Goal: Task Accomplishment & Management: Manage account settings

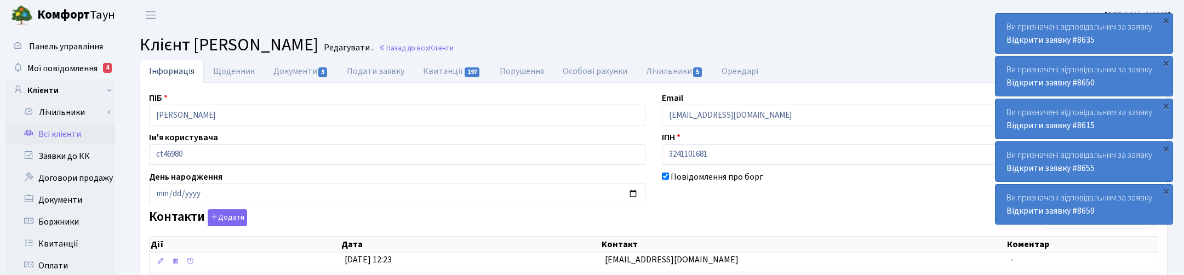
scroll to position [206, 0]
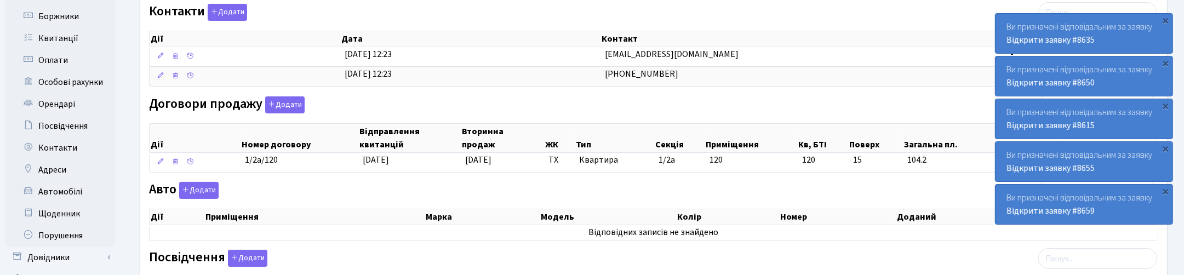
click at [657, 106] on div "Договори продажу Додати Дії Номер договору Відправлення квитанцій Вторинна прод…" at bounding box center [654, 136] width 1026 height 81
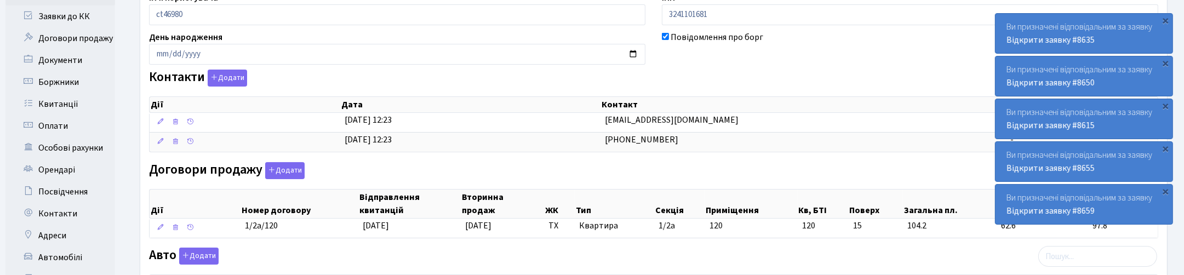
scroll to position [0, 0]
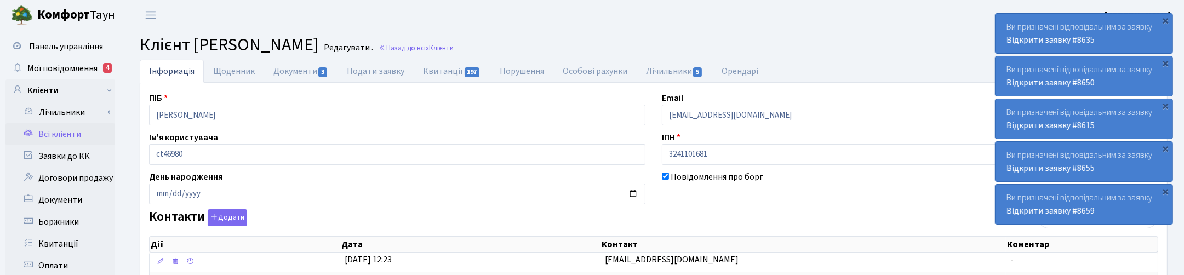
click at [688, 14] on header "Комфорт Таун Корчун І. С. Мій обліковий запис Вийти" at bounding box center [592, 15] width 1184 height 30
click at [60, 135] on link "Всі клієнти" at bounding box center [60, 134] width 110 height 22
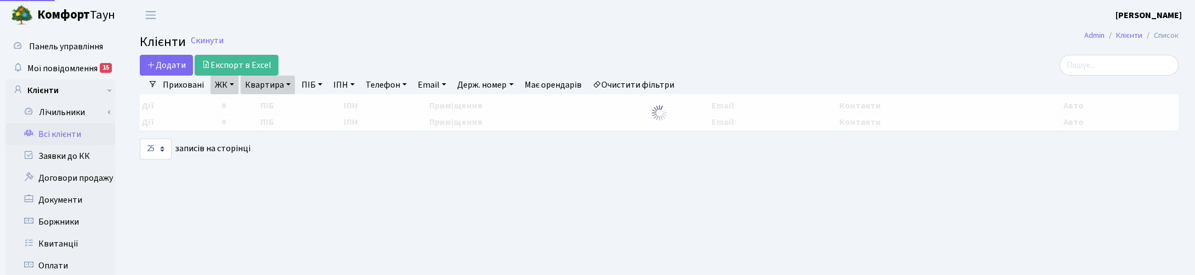
select select "25"
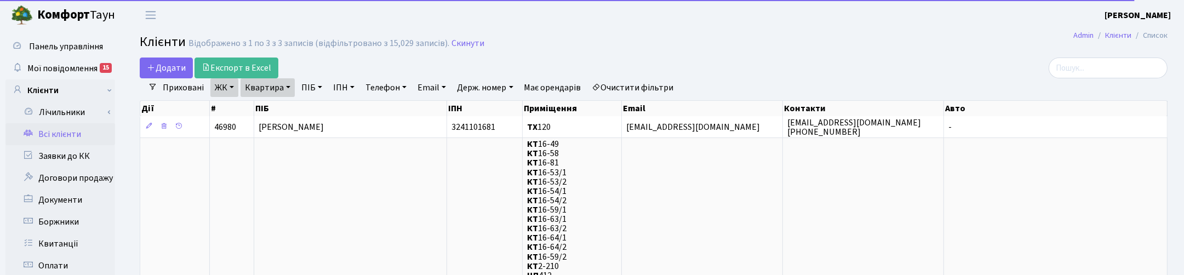
drag, startPoint x: 607, startPoint y: 36, endPoint x: 560, endPoint y: 34, distance: 47.2
click at [607, 36] on h2 "Клієнти Відображено з 1 по 3 з 3 записів (відфільтровано з 15,029 записів). Ски…" at bounding box center [654, 44] width 1028 height 19
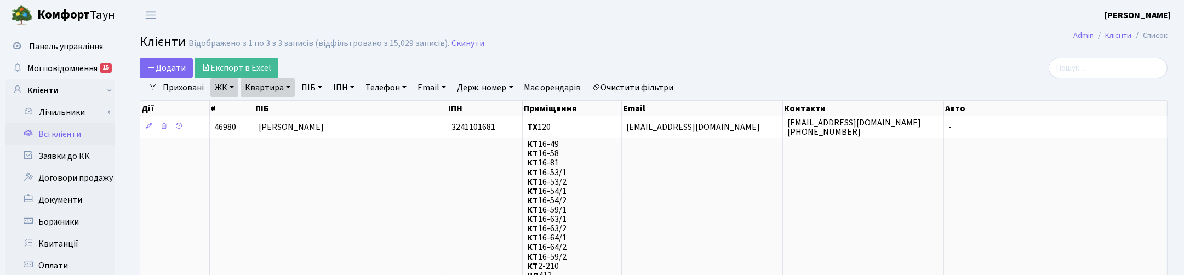
click at [459, 49] on h2 "Клієнти Відображено з 1 по 3 з 3 записів (відфільтровано з 15,029 записів). Ски…" at bounding box center [654, 44] width 1028 height 19
click at [472, 42] on link "Скинути" at bounding box center [468, 43] width 33 height 10
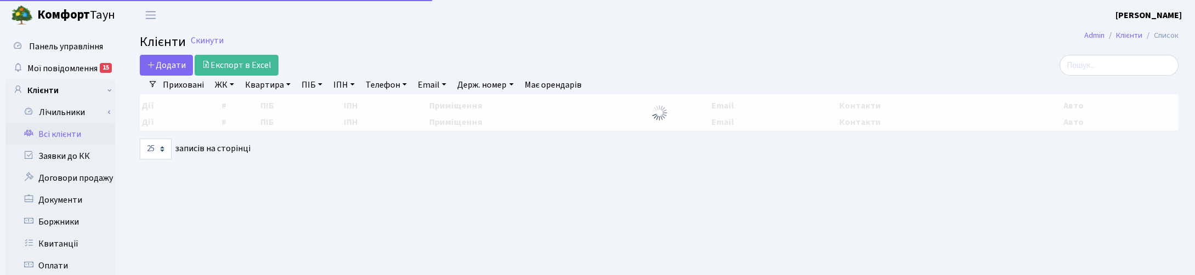
select select "25"
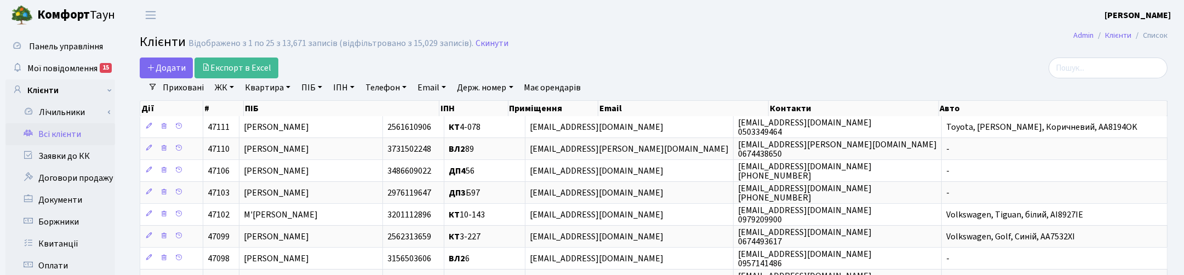
click at [277, 87] on link "Квартира" at bounding box center [268, 87] width 54 height 19
click at [272, 104] on input "text" at bounding box center [273, 109] width 64 height 21
type input "А58"
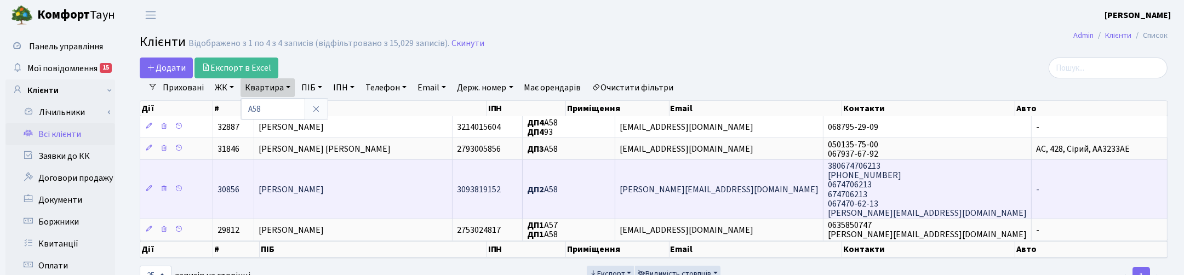
click at [315, 200] on td "Подойніцин Олексій Володимирович" at bounding box center [353, 188] width 198 height 59
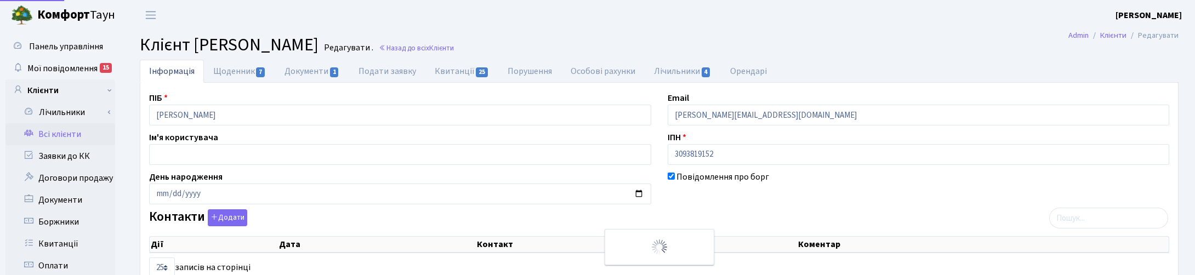
select select "25"
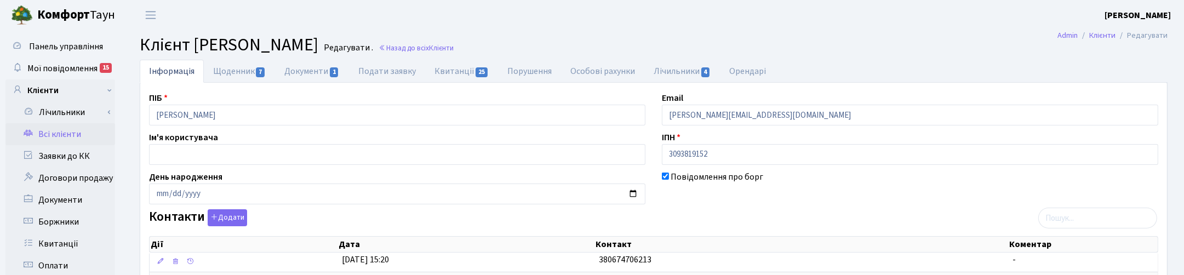
drag, startPoint x: 840, startPoint y: 28, endPoint x: 777, endPoint y: 62, distance: 71.1
click at [840, 28] on header "Комфорт Таун Корчун І. С. Мій обліковий запис Вийти" at bounding box center [592, 15] width 1184 height 30
click at [240, 64] on link "Щоденник 7" at bounding box center [239, 71] width 71 height 22
select select "25"
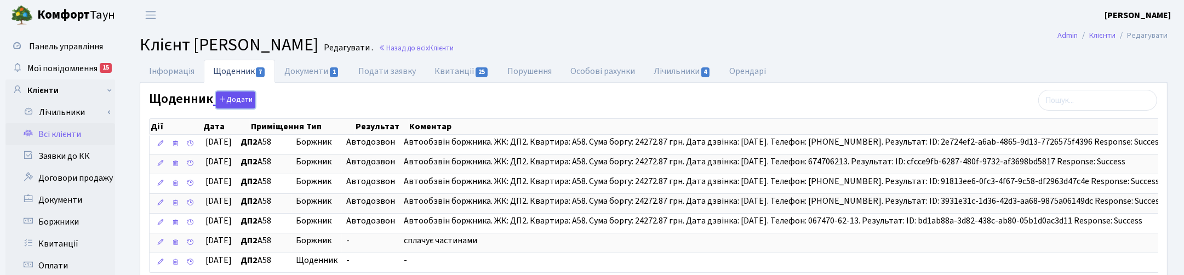
click at [238, 100] on button "Додати" at bounding box center [235, 100] width 39 height 17
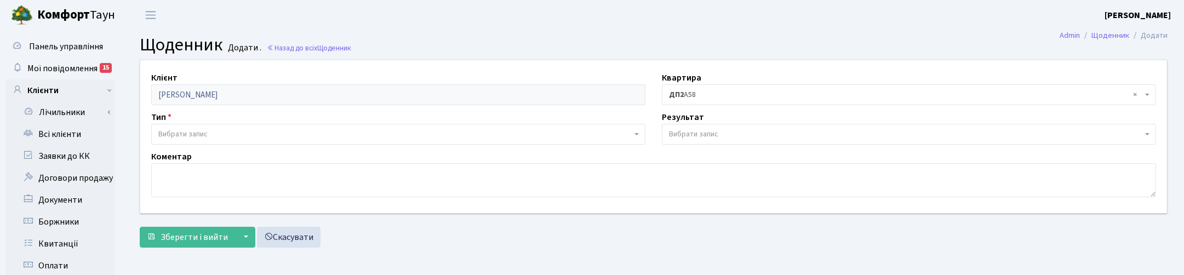
click at [163, 129] on span "Вибрати запис" at bounding box center [182, 134] width 49 height 11
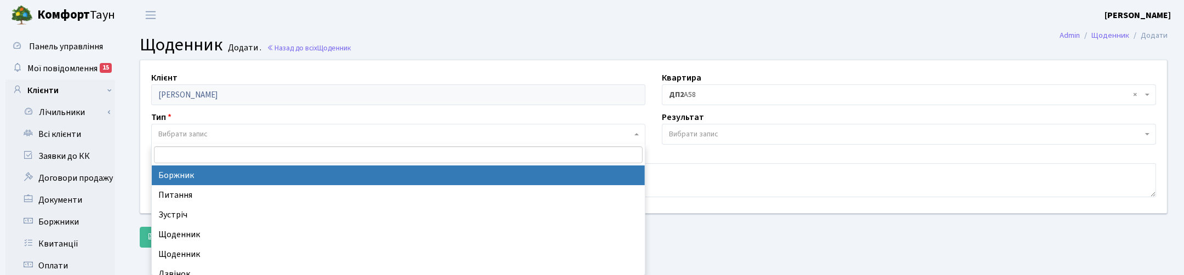
select select "189"
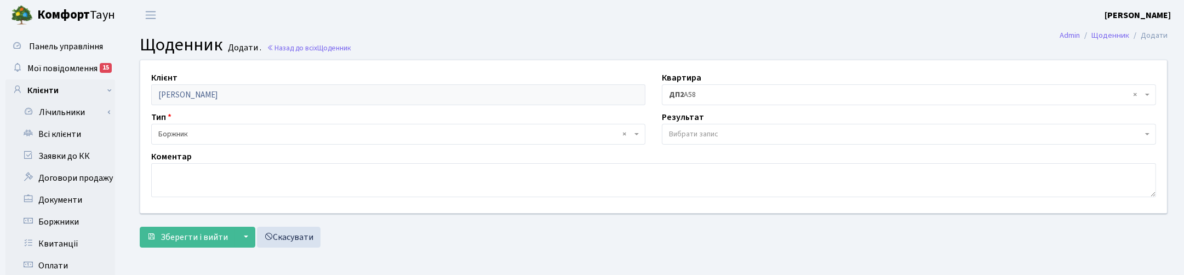
click at [693, 132] on span "Вибрати запис" at bounding box center [693, 134] width 49 height 11
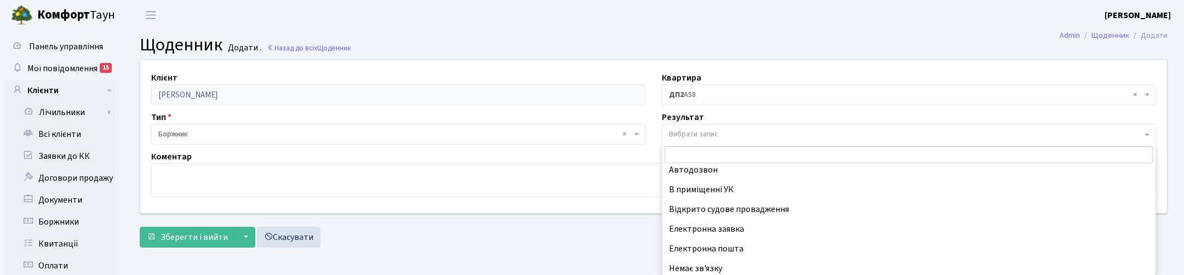
scroll to position [67, 0]
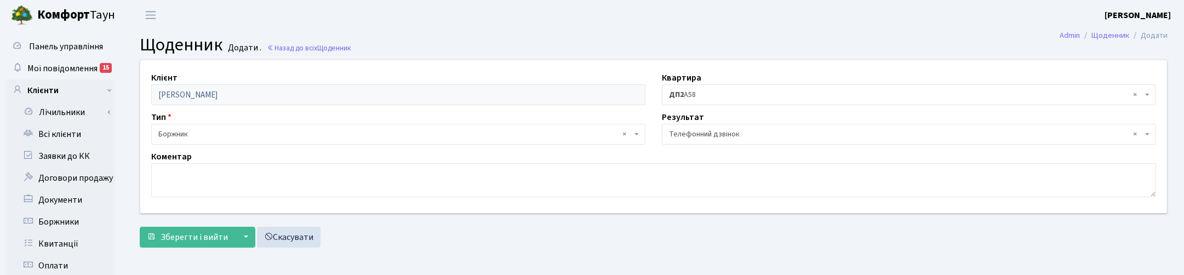
select select "196"
click at [182, 179] on textarea at bounding box center [653, 180] width 1005 height 34
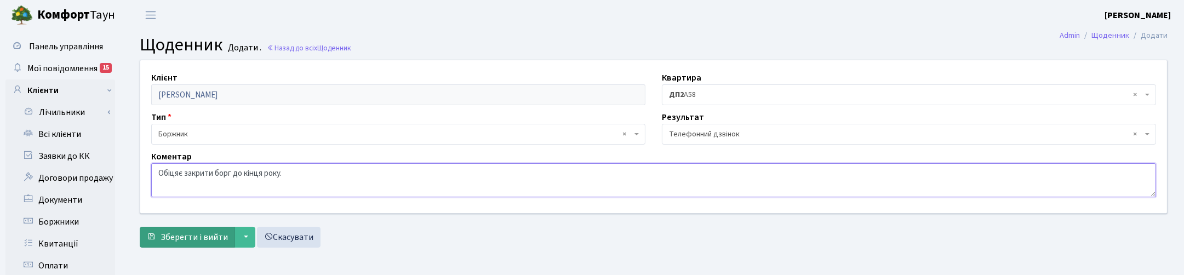
type textarea "Обіцяє закрити борг до кінця року."
click at [220, 234] on span "Зберегти і вийти" at bounding box center [194, 237] width 67 height 12
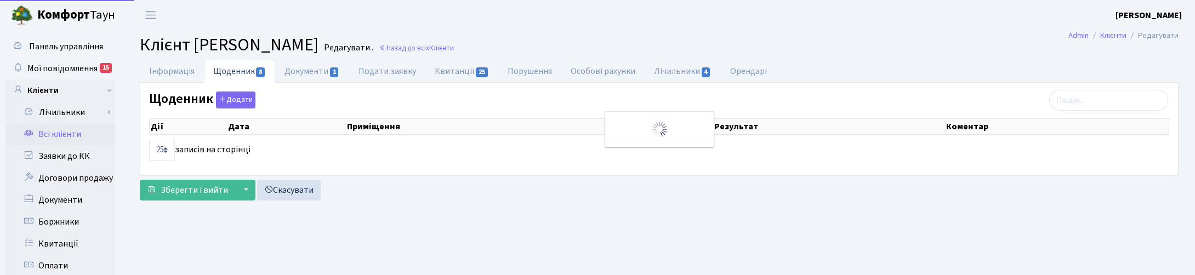
select select "25"
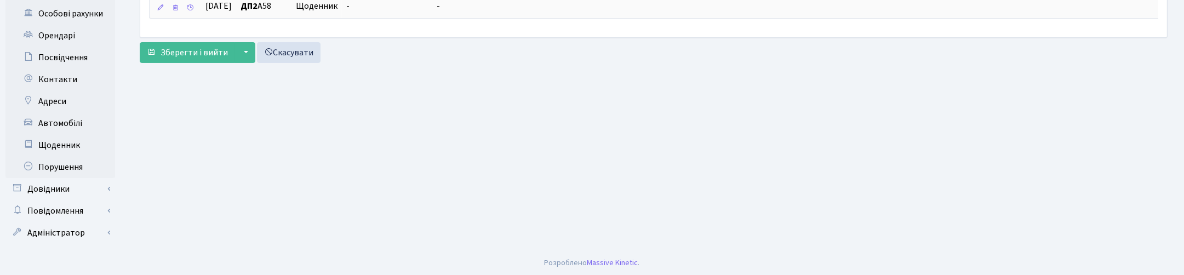
scroll to position [275, 0]
click at [196, 58] on span "Зберегти і вийти" at bounding box center [194, 52] width 67 height 12
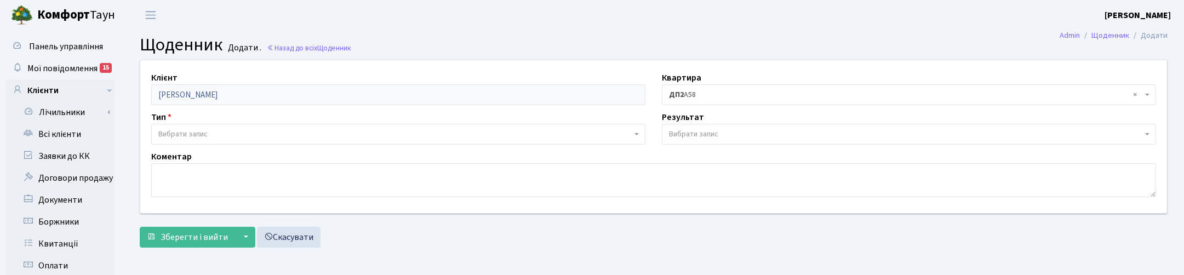
click at [521, 27] on header "[PERSON_NAME] [PERSON_NAME] Мій обліковий запис Вийти" at bounding box center [592, 15] width 1184 height 30
click at [409, 29] on header "[PERSON_NAME] [PERSON_NAME] Мій обліковий запис Вийти" at bounding box center [592, 15] width 1184 height 30
click at [657, 37] on h2 "Щоденник Додати . Назад до всіх Щоденник" at bounding box center [654, 45] width 1028 height 21
click at [414, 20] on header "Комфорт Таун Корчун І. С. Мій обліковий запис Вийти" at bounding box center [592, 15] width 1184 height 30
click at [297, 50] on link "Назад до всіх Щоденник" at bounding box center [309, 48] width 84 height 10
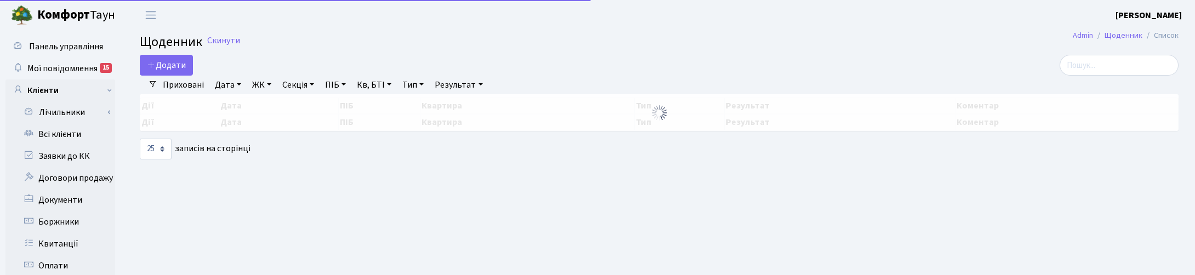
select select "25"
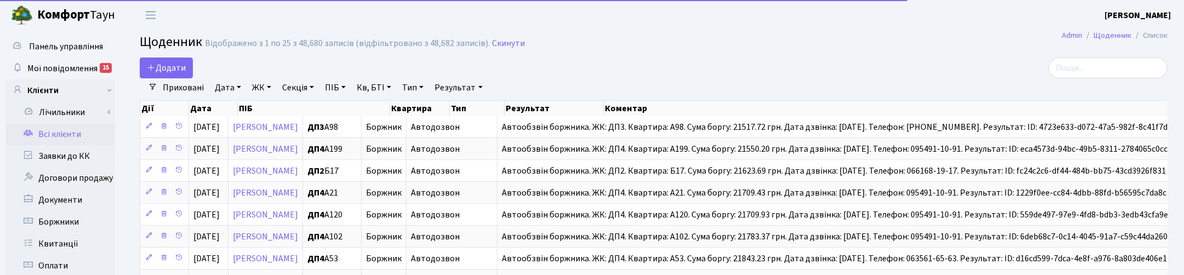
click at [59, 132] on link "Всі клієнти" at bounding box center [60, 134] width 110 height 22
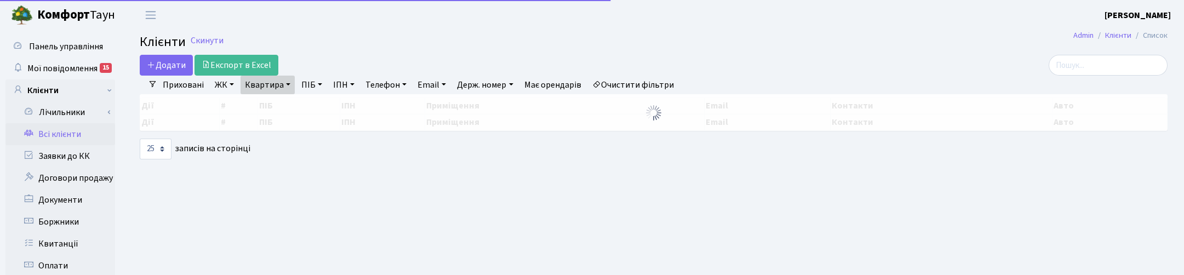
select select "25"
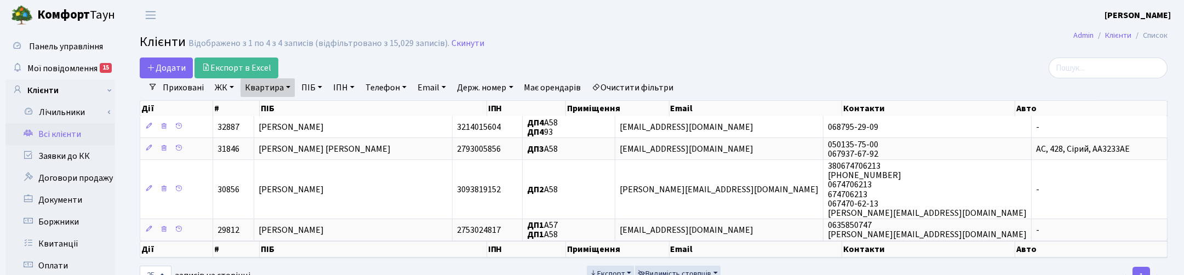
click at [568, 37] on h2 "Клієнти Відображено з 1 по 4 з 4 записів (відфільтровано з 15,029 записів). Ски…" at bounding box center [654, 44] width 1028 height 19
click at [286, 89] on link "Квартира" at bounding box center [268, 87] width 54 height 19
click at [314, 105] on icon at bounding box center [316, 109] width 9 height 9
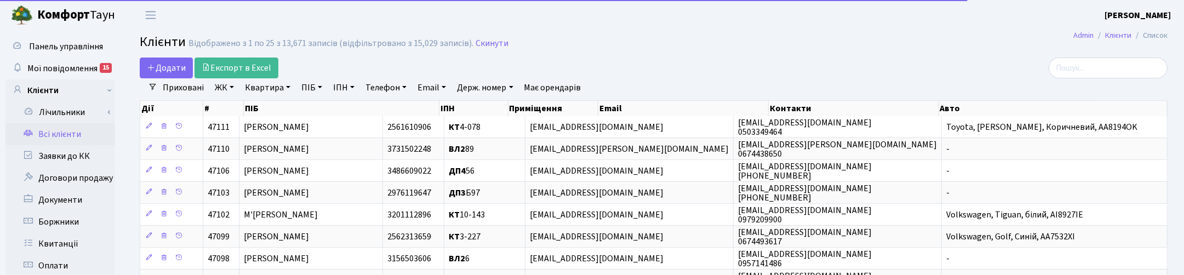
click at [628, 39] on h2 "Клієнти Відображено з 1 по 25 з 13,671 записів (відфільтровано з 15,029 записів…" at bounding box center [654, 44] width 1028 height 19
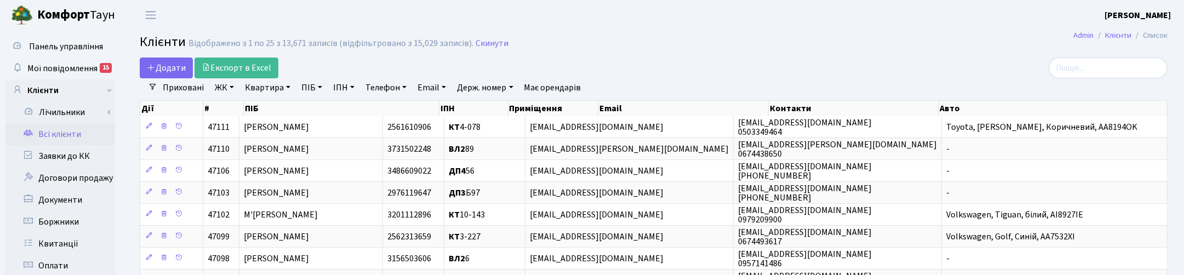
click at [403, 87] on link "Телефон" at bounding box center [386, 87] width 50 height 19
click at [400, 111] on input "text" at bounding box center [394, 109] width 64 height 21
type input "0981061535"
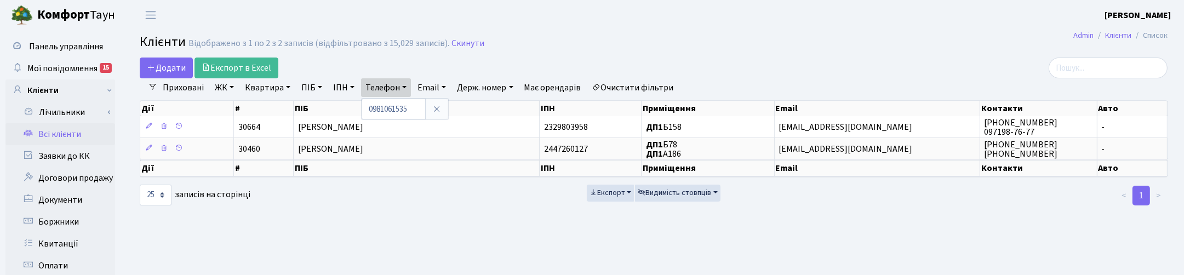
click at [671, 20] on header "[PERSON_NAME] [PERSON_NAME] Мій обліковий запис Вийти" at bounding box center [592, 15] width 1184 height 30
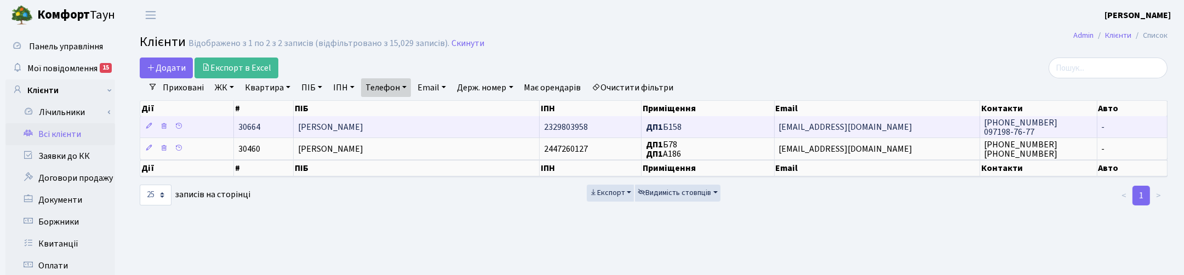
click at [320, 127] on span "Жирук Володимир Степанович" at bounding box center [330, 127] width 65 height 12
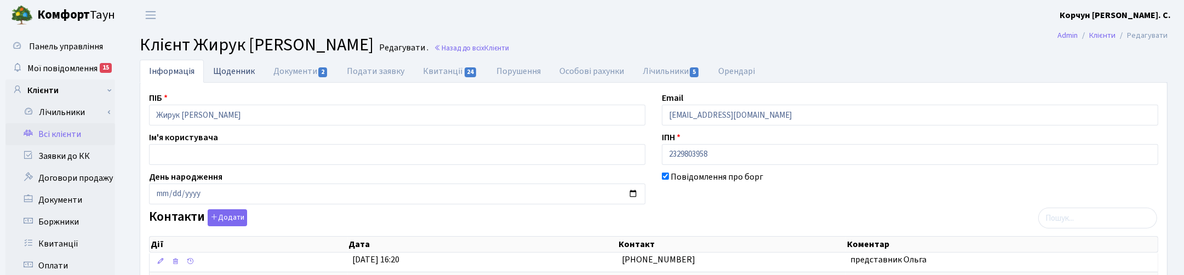
click at [237, 69] on link "Щоденник" at bounding box center [234, 71] width 60 height 22
select select "25"
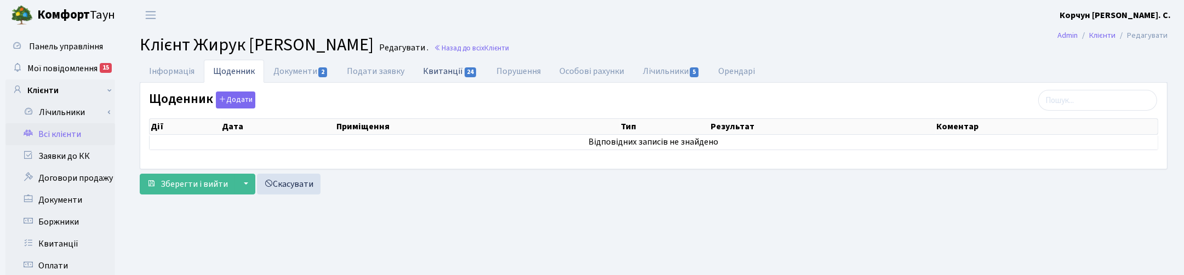
click at [445, 70] on link "Квитанції 24" at bounding box center [450, 71] width 73 height 22
select select "25"
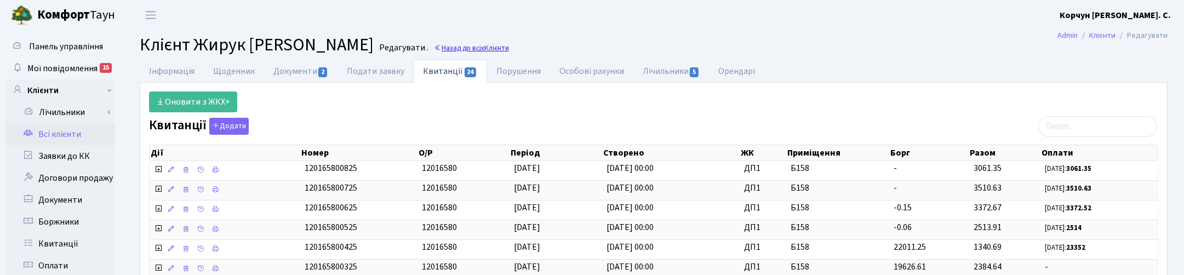
click at [509, 48] on link "Назад до всіх Клієнти" at bounding box center [471, 48] width 75 height 10
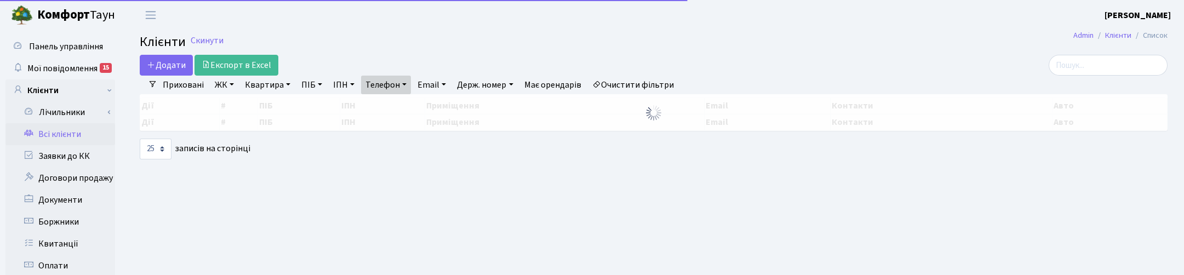
select select "25"
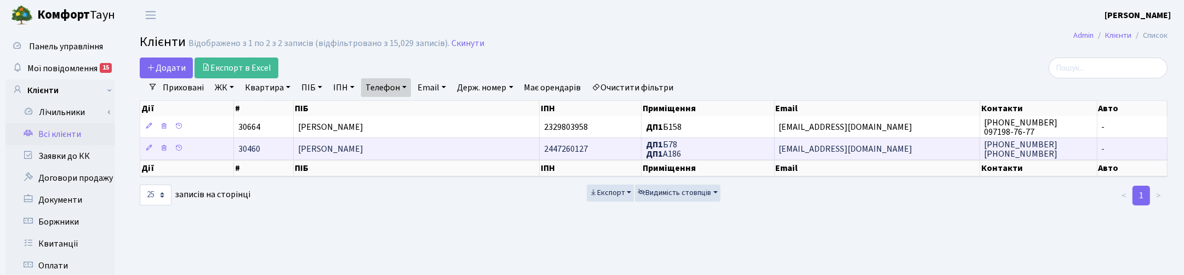
click at [415, 152] on td "[PERSON_NAME]" at bounding box center [417, 149] width 247 height 22
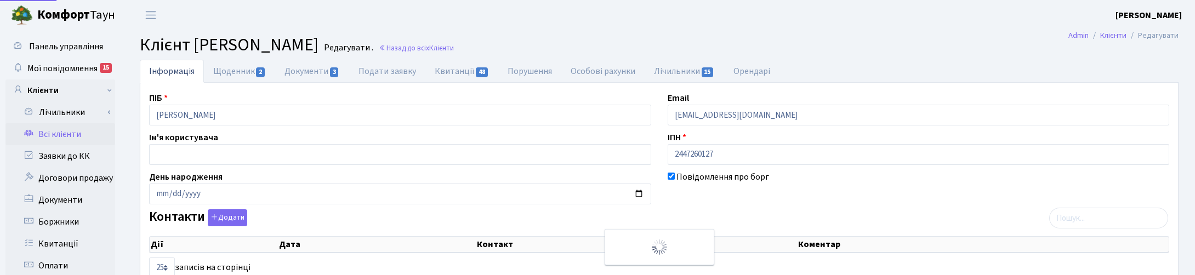
select select "25"
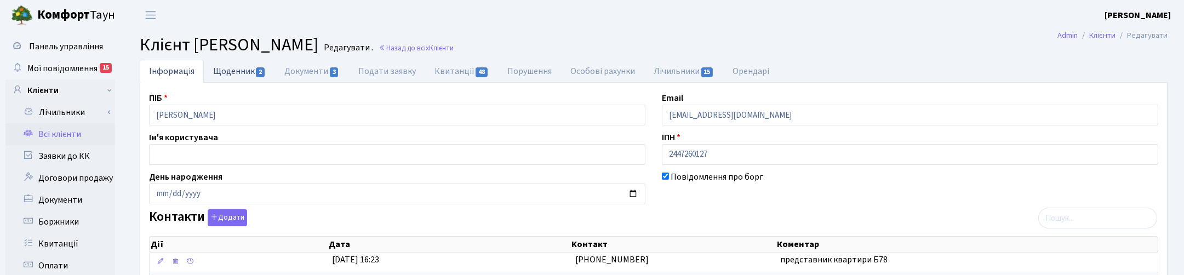
click at [236, 73] on link "Щоденник 2" at bounding box center [239, 71] width 71 height 22
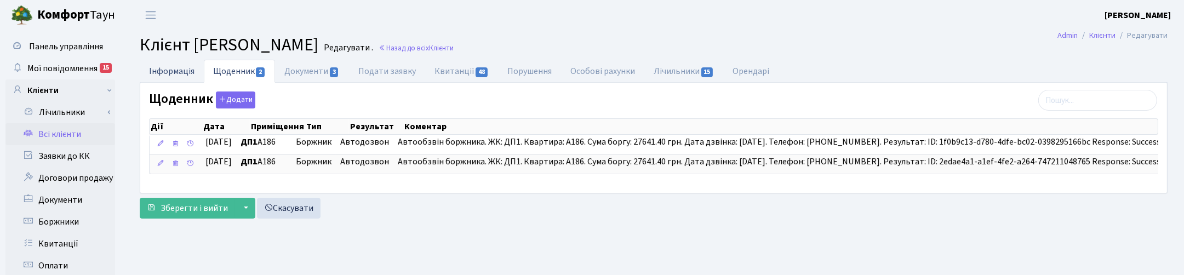
click at [166, 75] on link "Інформація" at bounding box center [172, 71] width 64 height 22
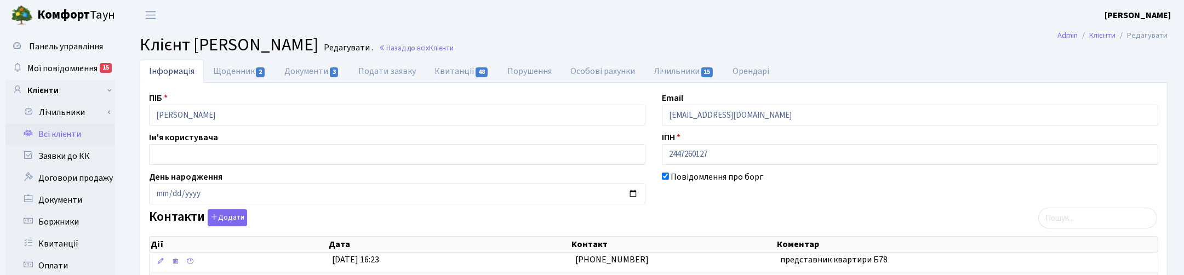
click at [595, 16] on header "[PERSON_NAME] [PERSON_NAME] Мій обліковий запис Вийти" at bounding box center [592, 15] width 1184 height 30
click at [872, 55] on h2 "Клієнт [PERSON_NAME] . Назад до всіх Клієнти" at bounding box center [654, 45] width 1028 height 21
